Goal: Task Accomplishment & Management: Complete application form

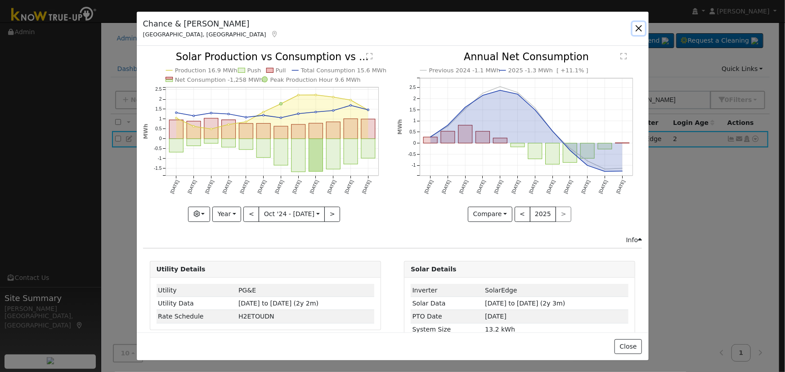
click at [642, 30] on button "button" at bounding box center [638, 28] width 13 height 13
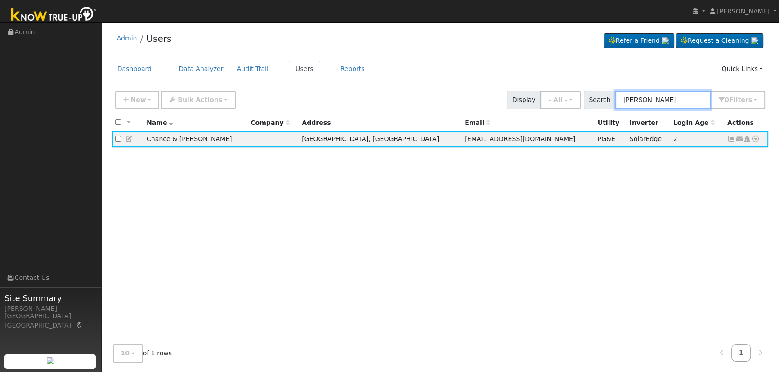
drag, startPoint x: 678, startPoint y: 107, endPoint x: 554, endPoint y: 87, distance: 125.3
click at [554, 88] on div "New Add User Quick Add Quick Connect Quick Convert Lead Bulk Actions Send Email…" at bounding box center [439, 99] width 653 height 22
paste input "[PERSON_NAME]"
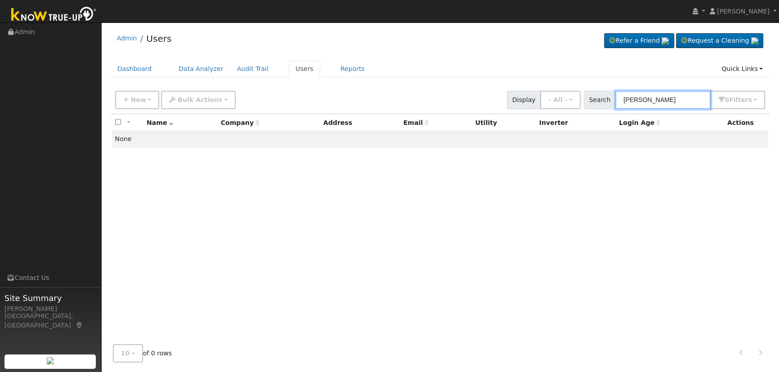
type input "[PERSON_NAME]"
click at [691, 92] on input "[PERSON_NAME]" at bounding box center [662, 100] width 95 height 18
drag, startPoint x: 690, startPoint y: 94, endPoint x: 591, endPoint y: 89, distance: 99.0
click at [591, 90] on div "New Add User Quick Add Quick Connect Quick Convert Lead Bulk Actions Send Email…" at bounding box center [439, 99] width 653 height 22
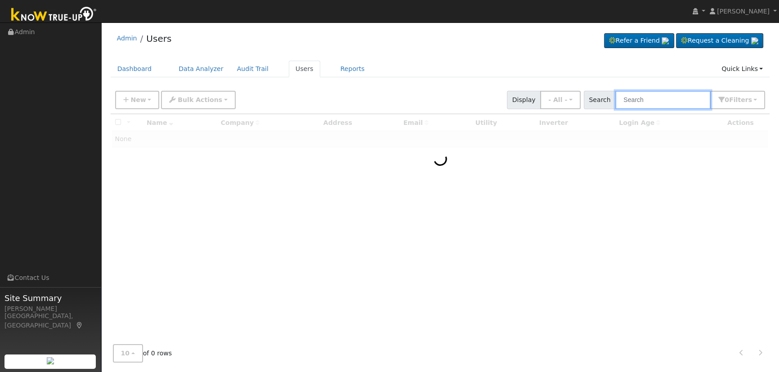
click at [632, 103] on input "text" at bounding box center [662, 100] width 95 height 18
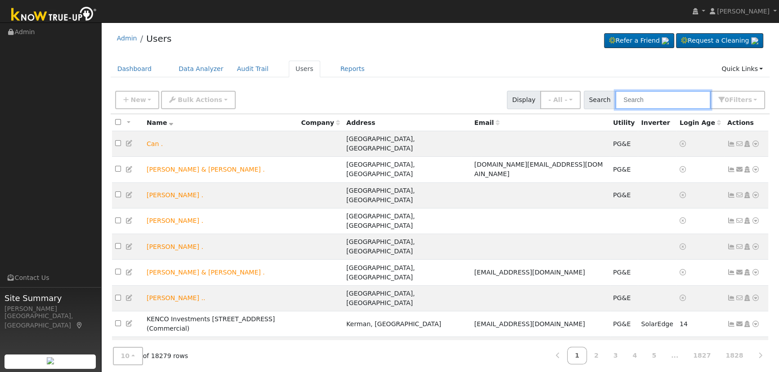
paste input "[PERSON_NAME]"
type input "[PERSON_NAME]"
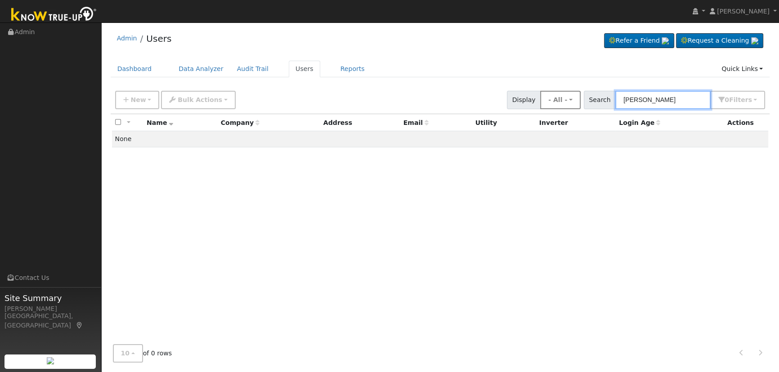
drag, startPoint x: 666, startPoint y: 95, endPoint x: 573, endPoint y: 97, distance: 93.1
click at [573, 97] on div "New Add User Quick Add Quick Connect Quick Convert Lead Bulk Actions Send Email…" at bounding box center [439, 99] width 653 height 22
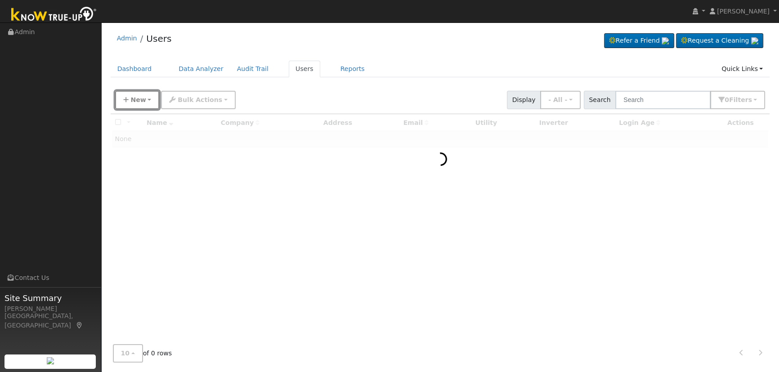
click at [138, 103] on span "New" at bounding box center [137, 99] width 15 height 7
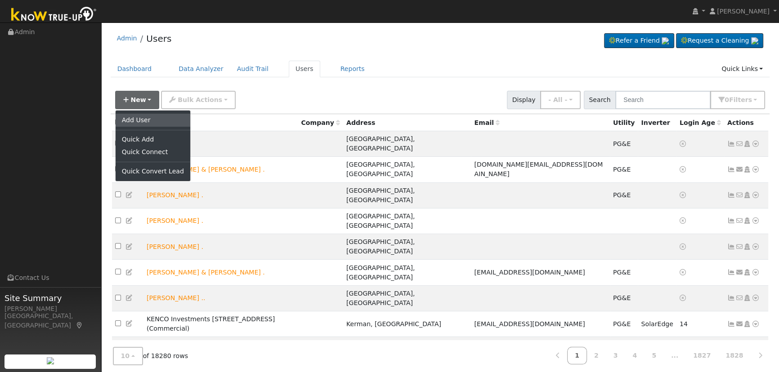
click at [138, 114] on link "Add User" at bounding box center [153, 120] width 75 height 13
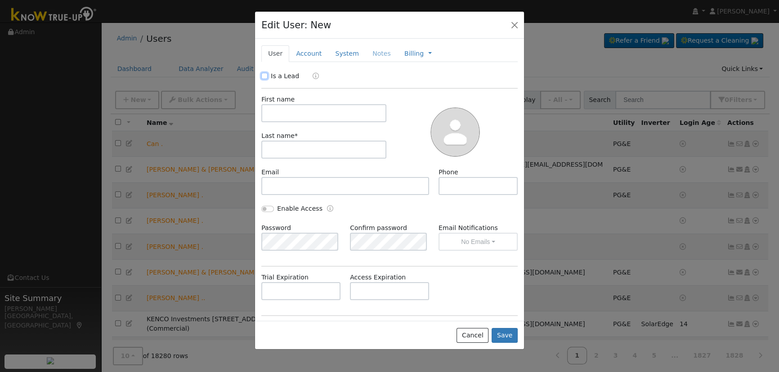
click at [264, 77] on input "Is a Lead" at bounding box center [264, 76] width 6 height 6
checkbox input "true"
click at [287, 105] on input "text" at bounding box center [323, 113] width 125 height 18
paste input "[PERSON_NAME]"
drag, startPoint x: 304, startPoint y: 112, endPoint x: 286, endPoint y: 111, distance: 18.4
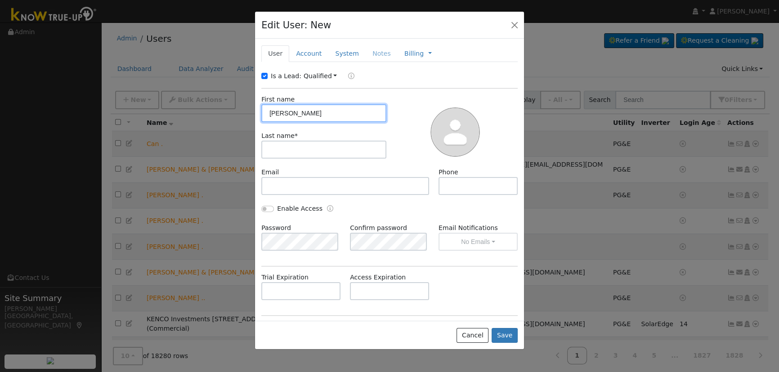
click at [286, 111] on input "[PERSON_NAME]" at bounding box center [323, 113] width 125 height 18
type input "[PERSON_NAME]"
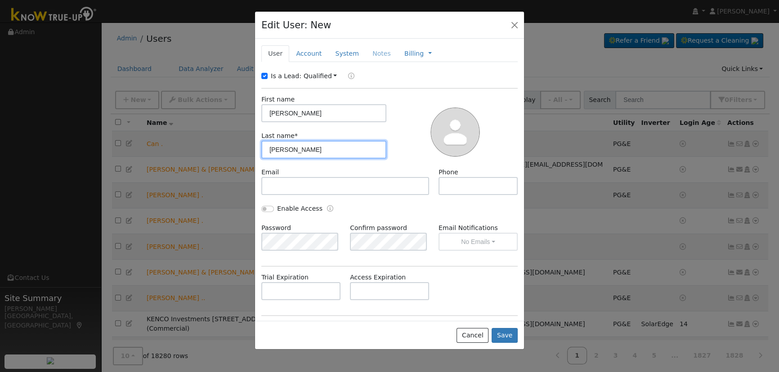
type input "[PERSON_NAME]"
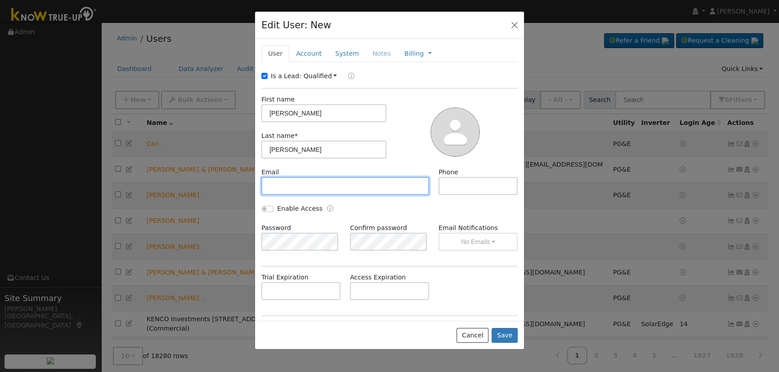
click at [279, 183] on input "text" at bounding box center [345, 186] width 168 height 18
paste input "[EMAIL_ADDRESS][DOMAIN_NAME]"
type input "[EMAIL_ADDRESS][DOMAIN_NAME]"
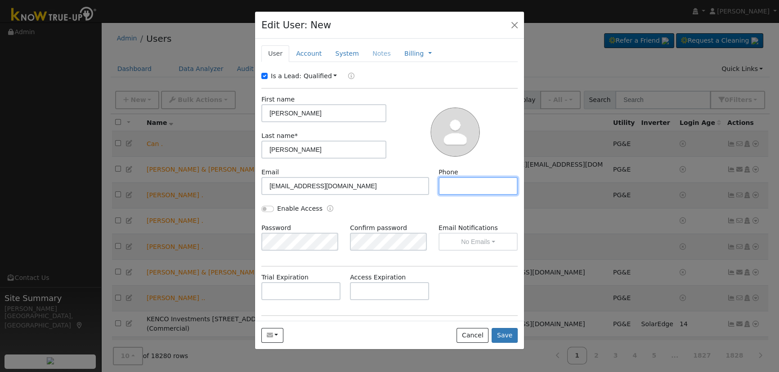
click at [463, 188] on input "text" at bounding box center [477, 186] width 79 height 18
paste input "[PHONE_NUMBER]"
type input "[PHONE_NUMBER]"
drag, startPoint x: 310, startPoint y: 40, endPoint x: 308, endPoint y: 49, distance: 9.4
click at [309, 45] on div "New Account Nickname Cancel Create Are you sure you want to create new account …" at bounding box center [389, 180] width 269 height 282
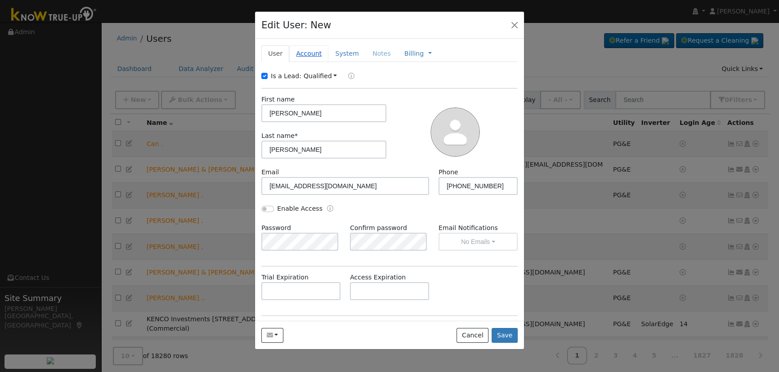
click at [308, 51] on link "Account" at bounding box center [308, 53] width 39 height 17
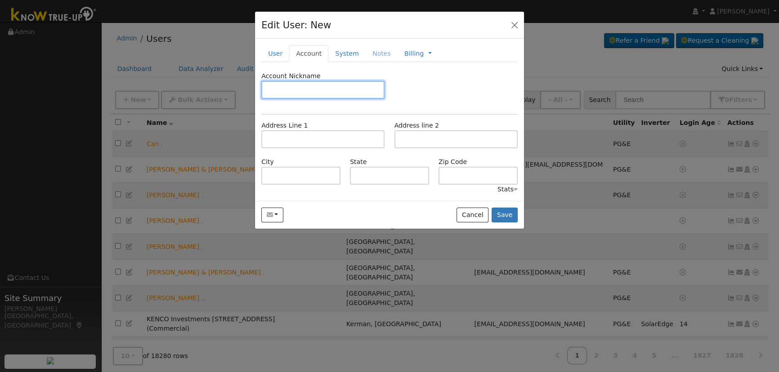
click at [323, 90] on input "text" at bounding box center [322, 90] width 123 height 18
type input "d"
type input "Default"
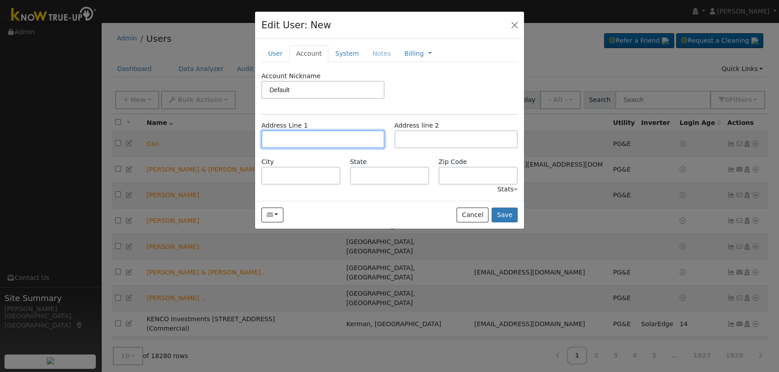
click at [323, 135] on input "text" at bounding box center [322, 139] width 123 height 18
paste input "[STREET_ADDRESS][PERSON_NAME]"
click at [351, 139] on input "[STREET_ADDRESS][PERSON_NAME]" at bounding box center [322, 139] width 123 height 18
type input "[STREET_ADDRESS][PERSON_NAME]"
click at [506, 208] on button "Save" at bounding box center [505, 215] width 26 height 15
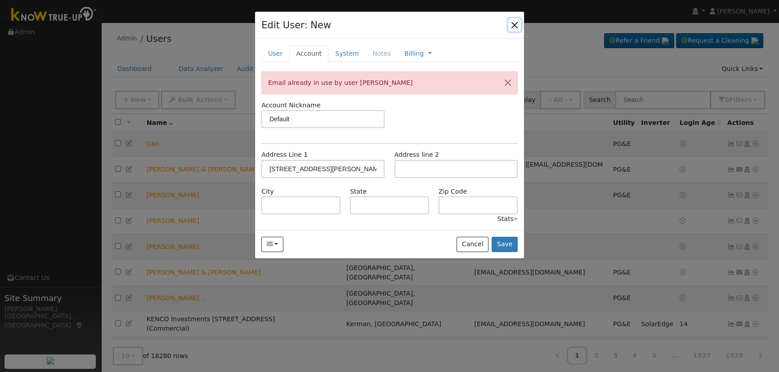
click at [511, 21] on button "button" at bounding box center [514, 24] width 13 height 13
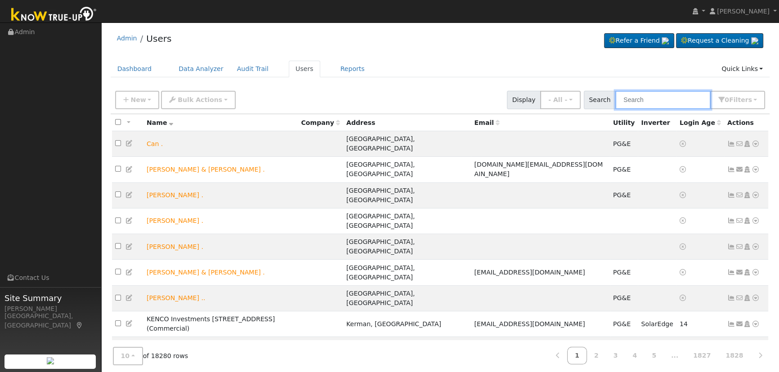
click at [669, 97] on input "text" at bounding box center [662, 100] width 95 height 18
paste input "[STREET_ADDRESS][PERSON_NAME]"
type input "[STREET_ADDRESS][PERSON_NAME]"
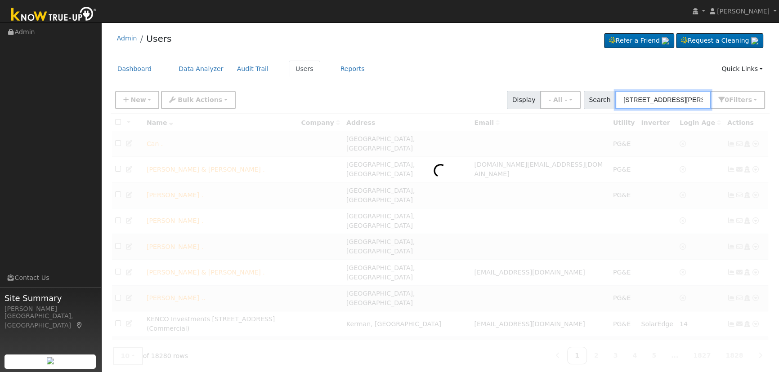
drag, startPoint x: 706, startPoint y: 99, endPoint x: 565, endPoint y: 85, distance: 141.9
click at [565, 85] on div "Admin Users Refer a Friend Request a Cleaning" at bounding box center [440, 228] width 669 height 402
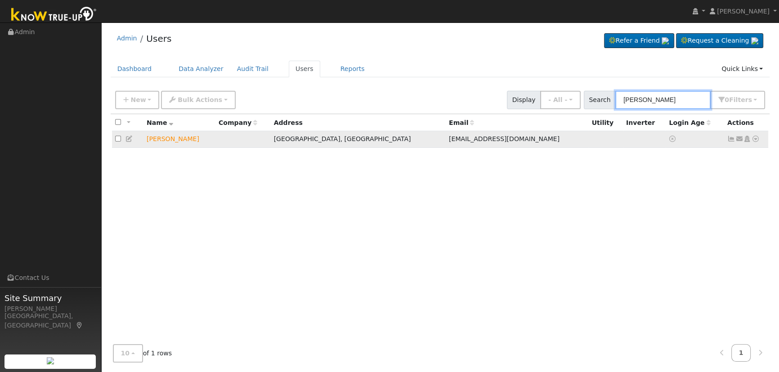
type input "[PERSON_NAME]"
click at [745, 140] on icon at bounding box center [747, 139] width 8 height 6
